Goal: Information Seeking & Learning: Learn about a topic

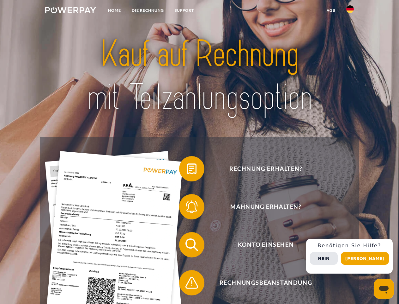
click at [71, 11] on img at bounding box center [70, 10] width 51 height 6
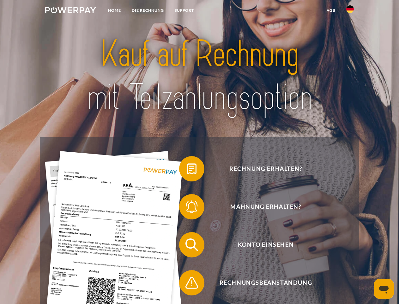
click at [350, 11] on img at bounding box center [351, 9] width 8 height 8
click at [331, 10] on link "agb" at bounding box center [332, 10] width 20 height 11
click at [187, 170] on span at bounding box center [183, 169] width 32 height 32
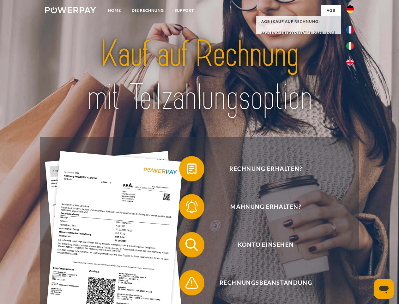
click at [187, 208] on span at bounding box center [183, 207] width 32 height 32
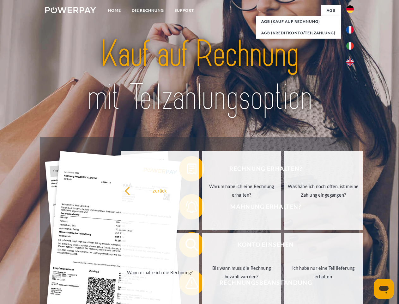
click at [202, 246] on link "Bis wann muss die Rechnung bezahlt werden?" at bounding box center [241, 271] width 79 height 79
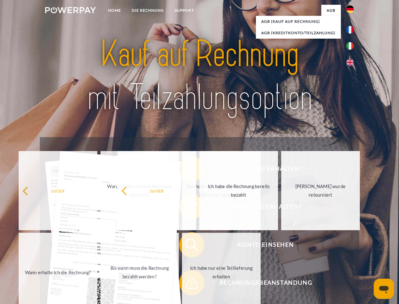
click at [187, 284] on span at bounding box center [183, 283] width 32 height 32
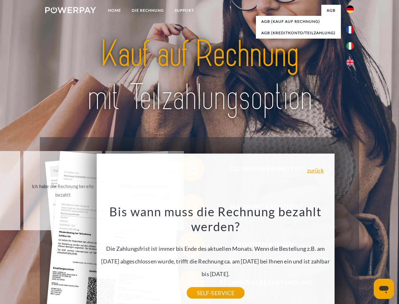
click at [352, 256] on div "Rechnung erhalten? Mahnung erhalten? Konto einsehen" at bounding box center [199, 263] width 319 height 253
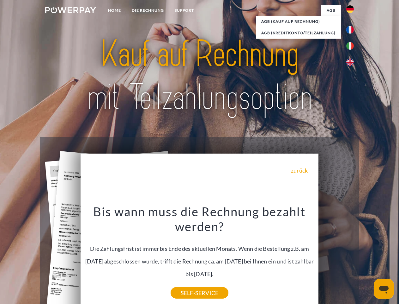
click at [336, 257] on span "Konto einsehen" at bounding box center [265, 244] width 155 height 25
click at [367, 258] on header "Home DIE RECHNUNG SUPPORT" at bounding box center [199, 218] width 399 height 437
